Goal: Find contact information: Find contact information

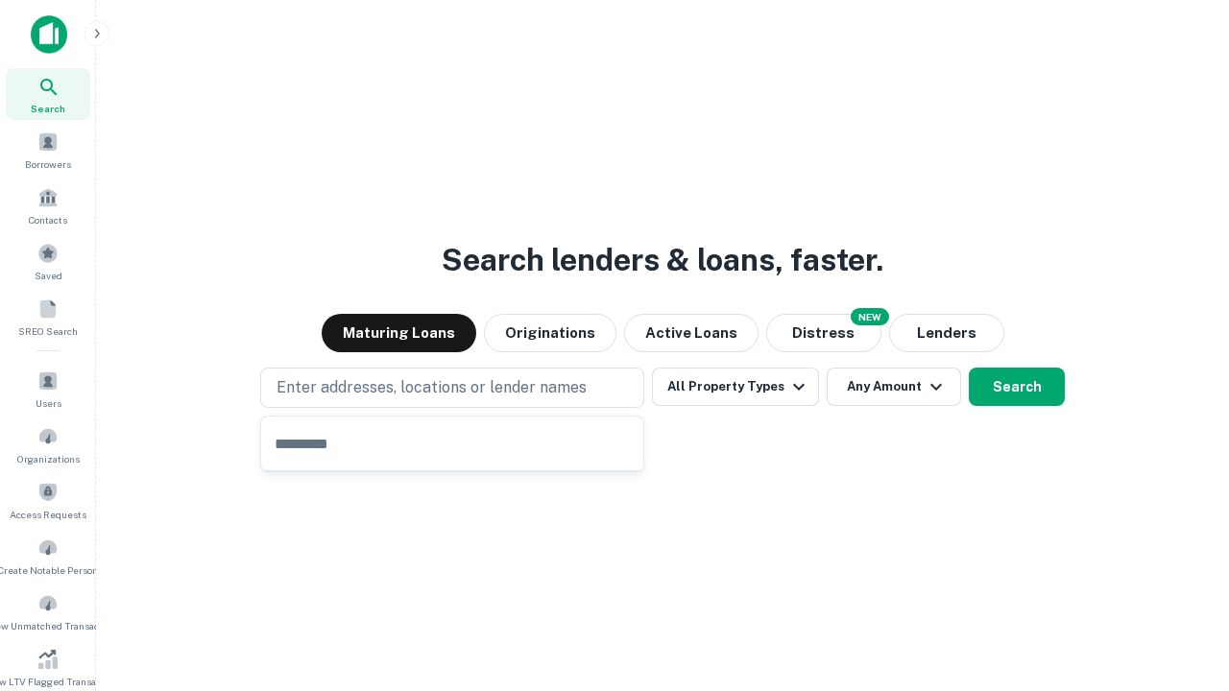
type input "**********"
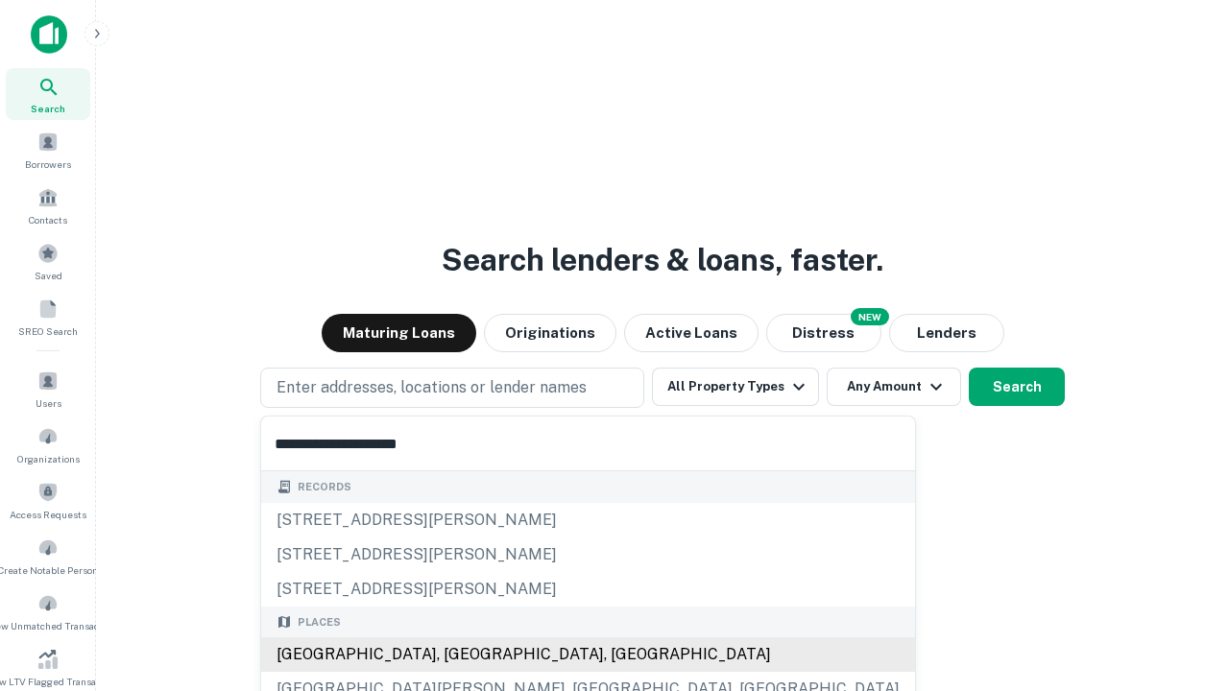
click at [459, 655] on div "Santa Monica, CA, USA" at bounding box center [588, 655] width 654 height 35
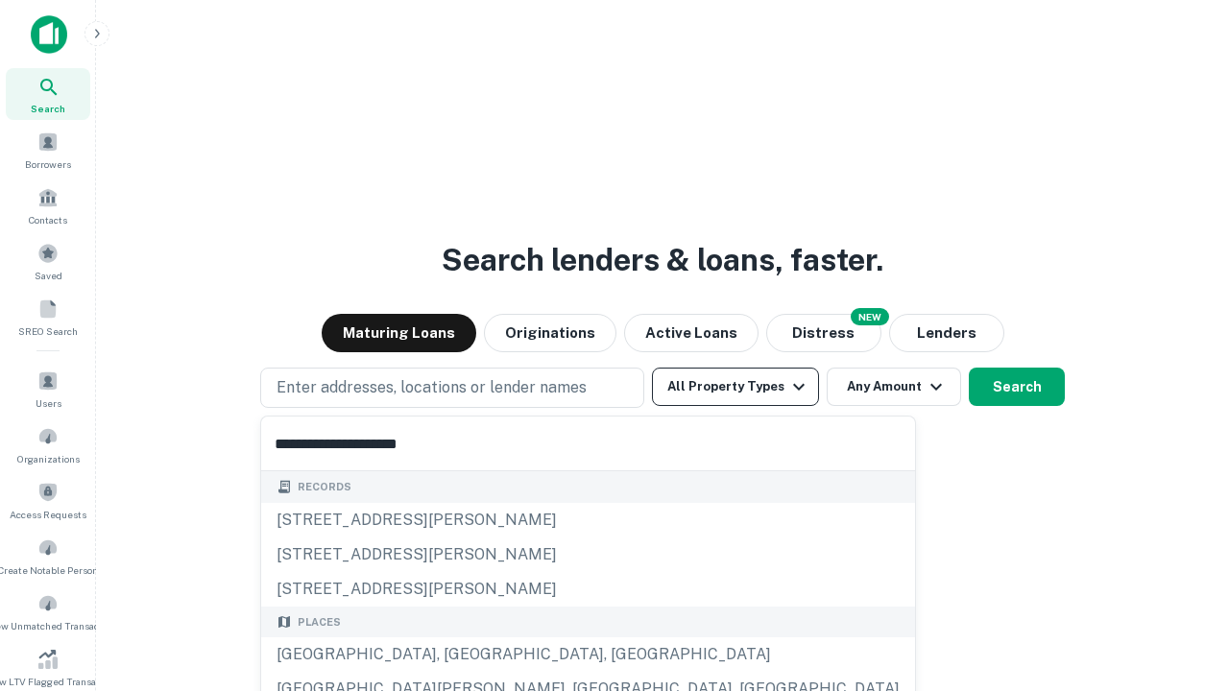
click at [736, 387] on button "All Property Types" at bounding box center [735, 387] width 167 height 38
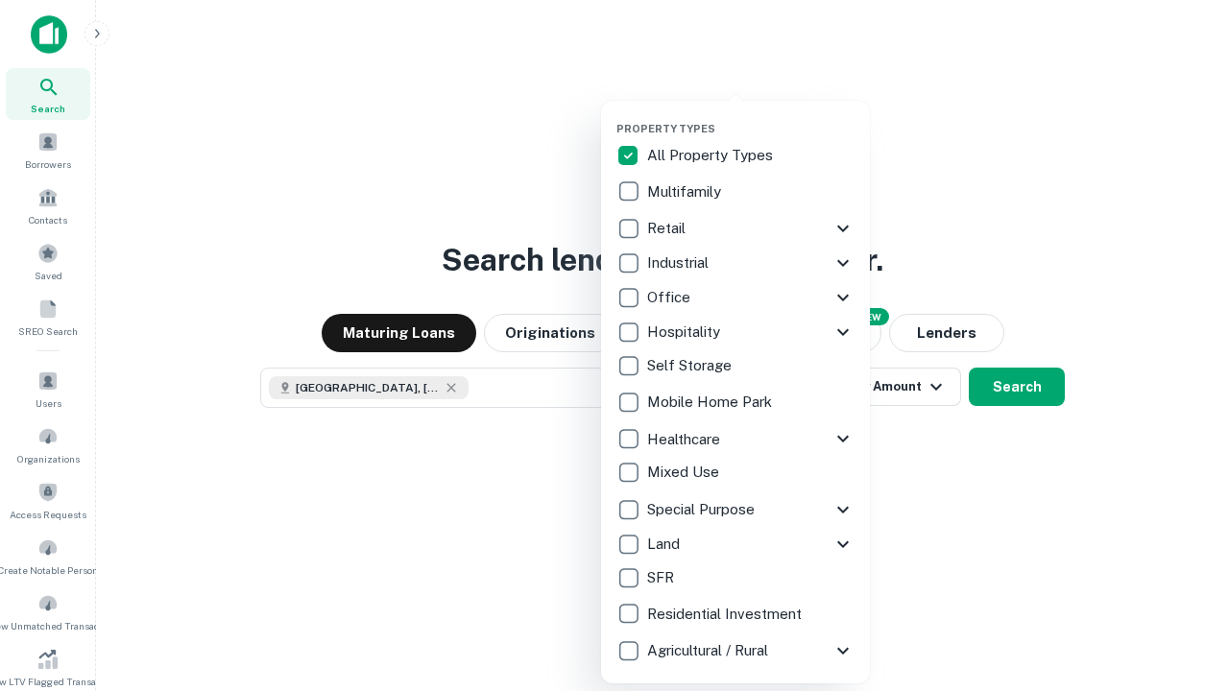
click at [751, 116] on button "button" at bounding box center [751, 116] width 269 height 1
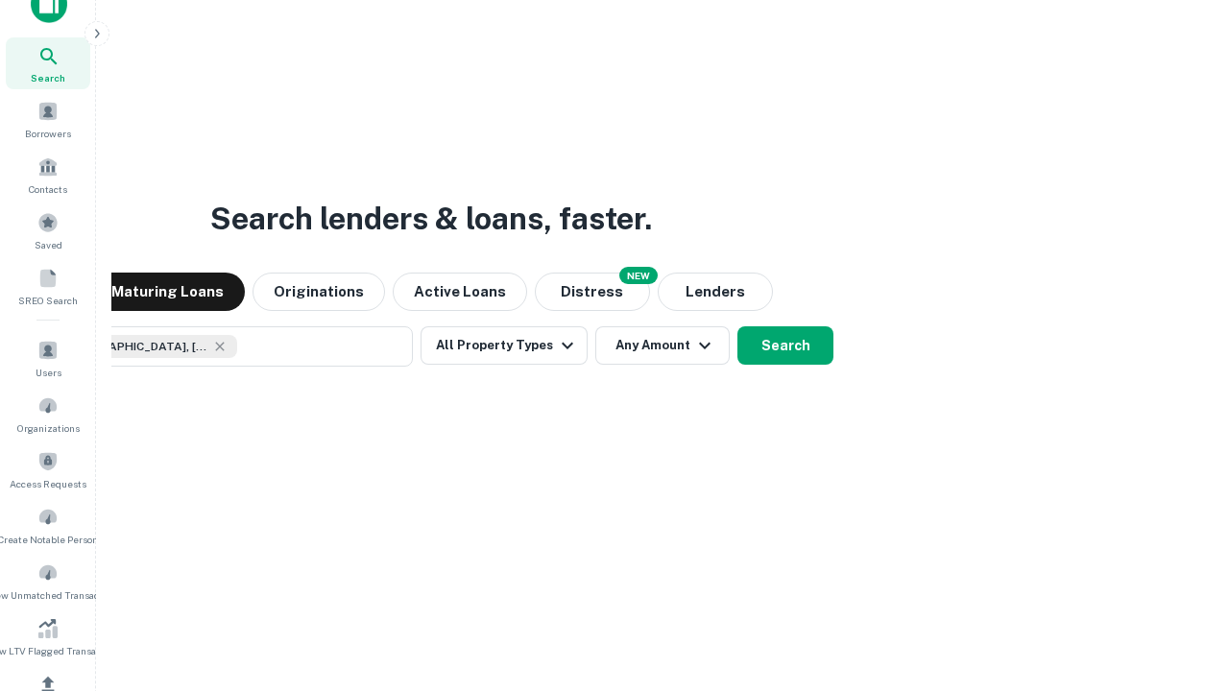
scroll to position [138, 544]
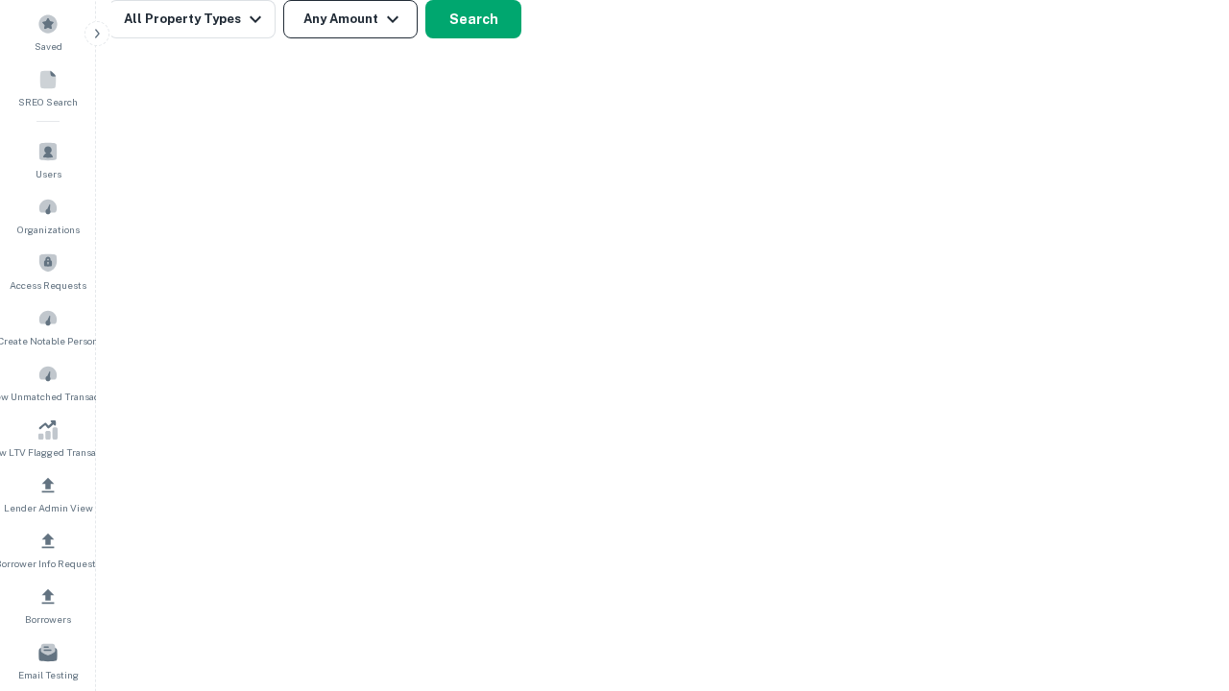
click at [351, 19] on button "Any Amount" at bounding box center [350, 19] width 134 height 38
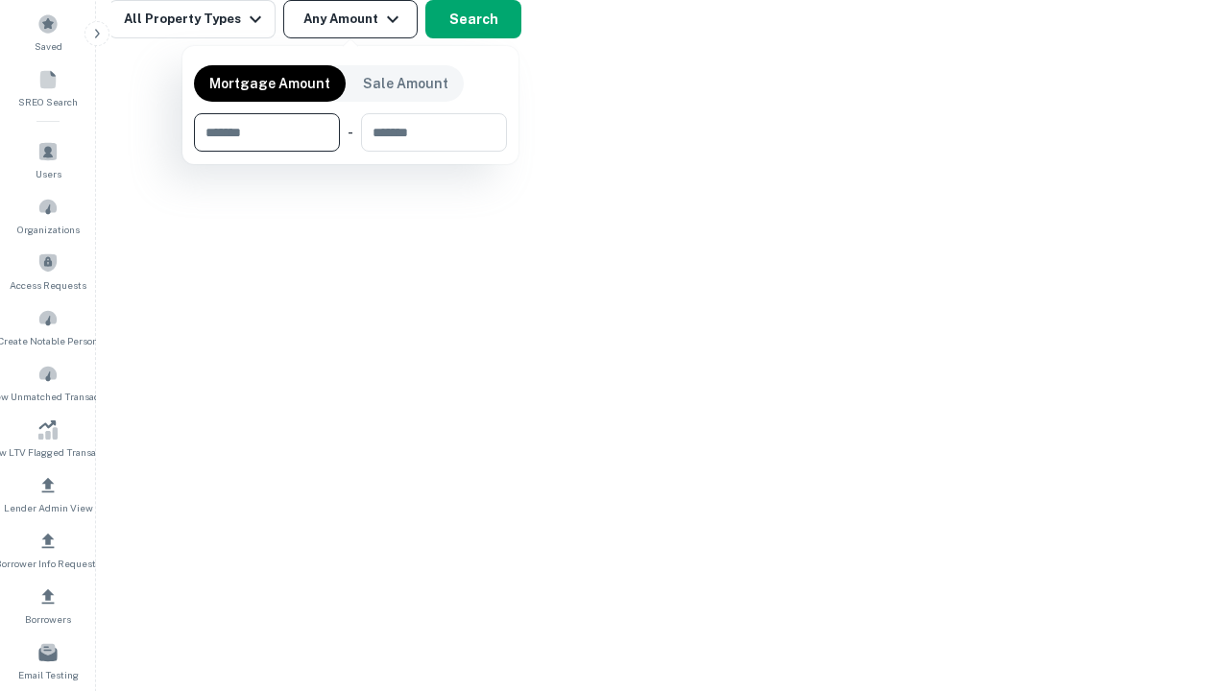
type input "*******"
click at [351, 152] on button "button" at bounding box center [350, 152] width 313 height 1
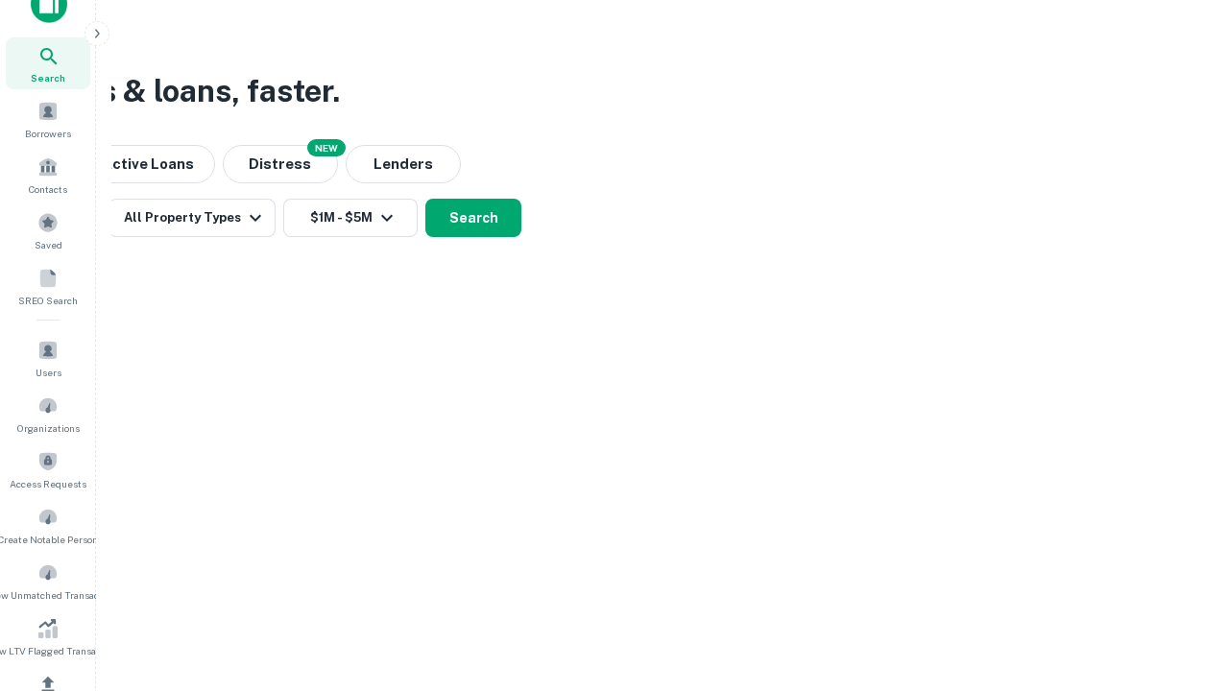
scroll to position [11, 354]
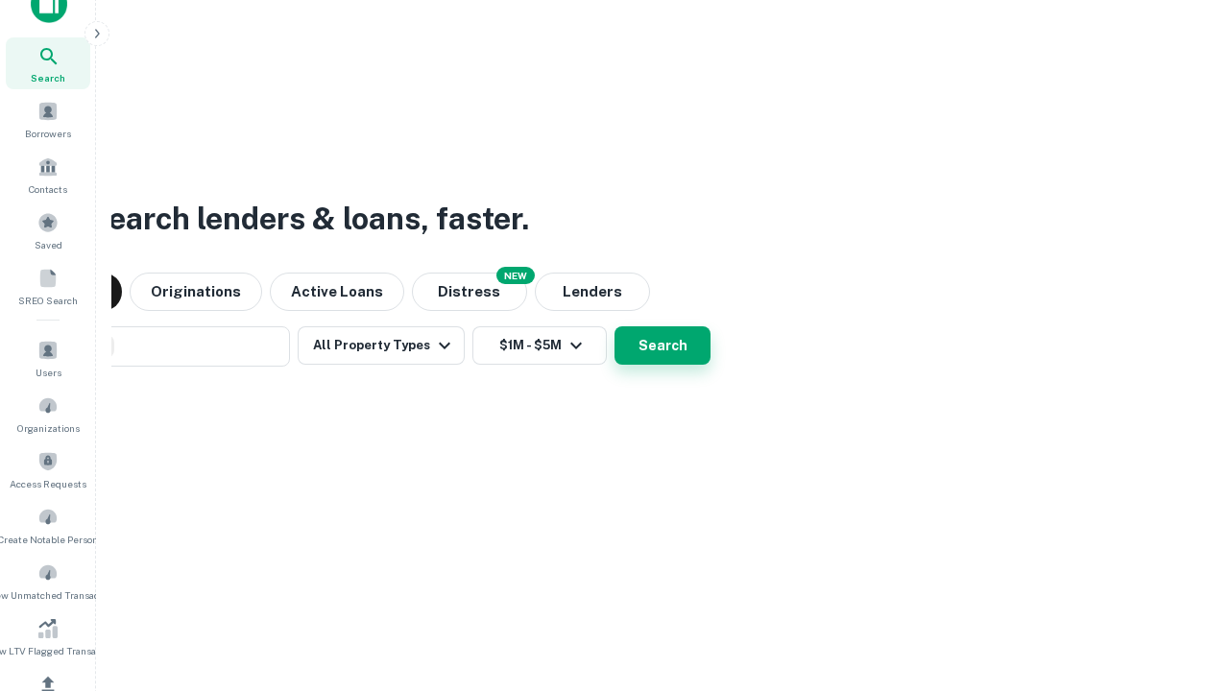
click at [615, 327] on button "Search" at bounding box center [663, 346] width 96 height 38
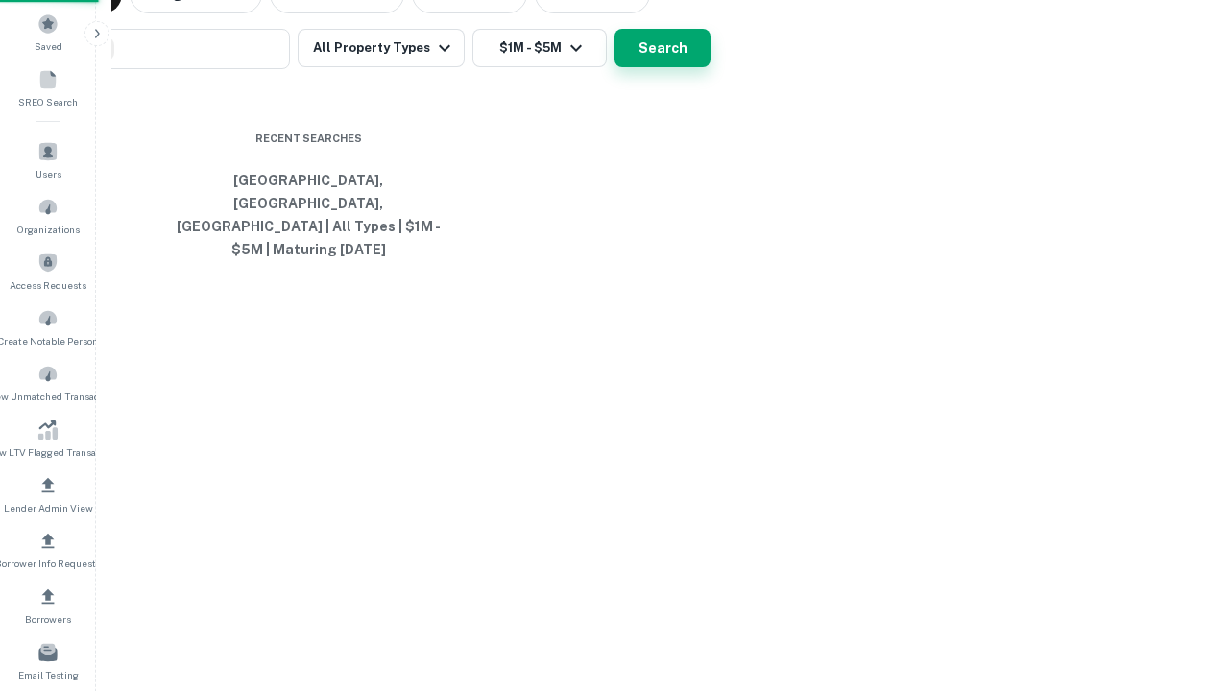
scroll to position [62, 544]
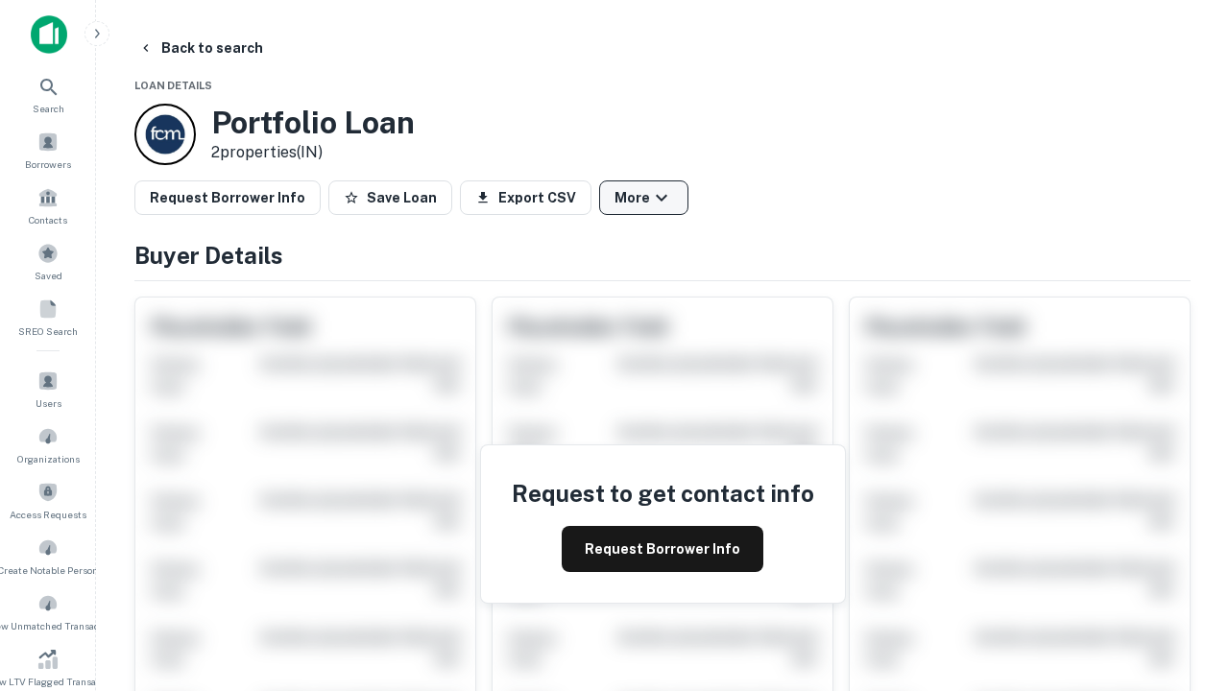
click at [643, 198] on button "More" at bounding box center [643, 198] width 89 height 35
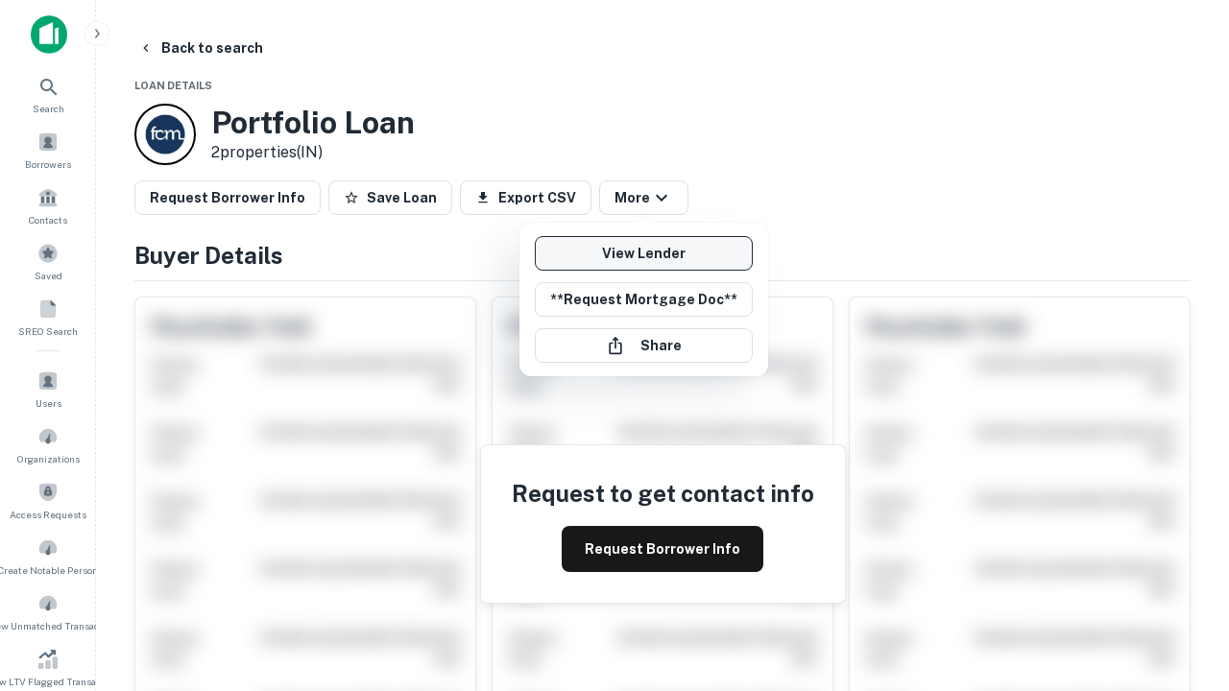
click at [643, 254] on link "View Lender" at bounding box center [644, 253] width 218 height 35
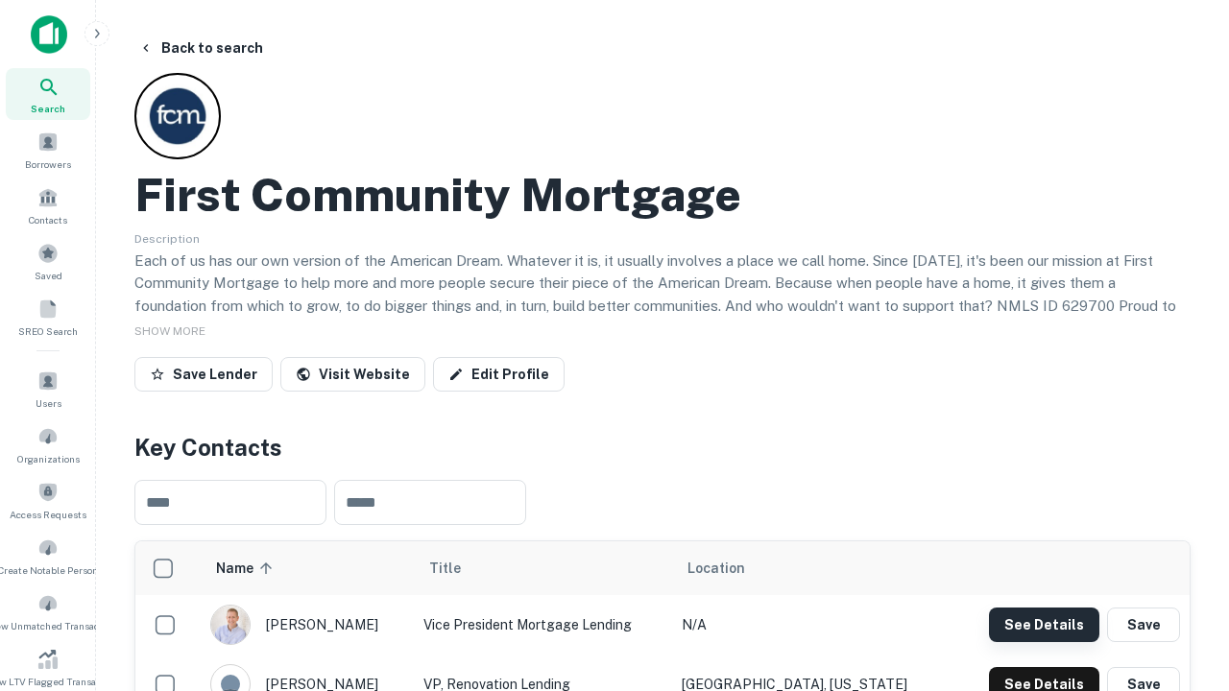
click at [1044, 624] on button "See Details" at bounding box center [1044, 625] width 110 height 35
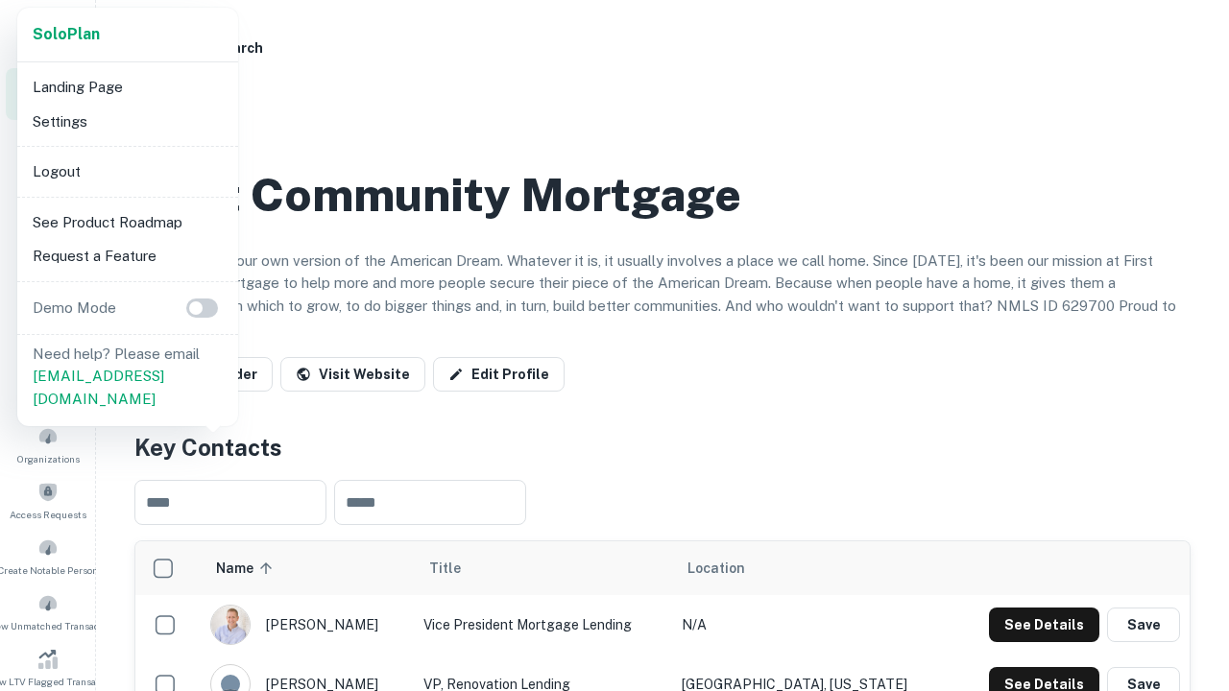
scroll to position [669, 0]
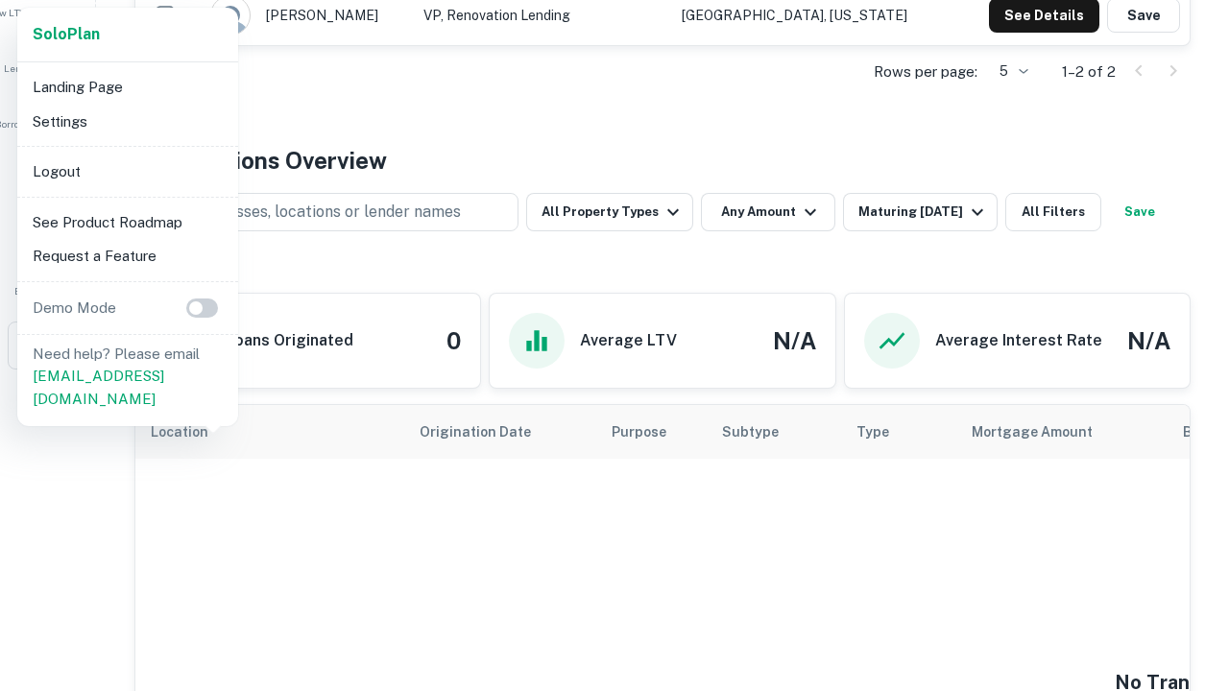
click at [127, 171] on li "Logout" at bounding box center [128, 172] width 206 height 35
